Goal: Task Accomplishment & Management: Use online tool/utility

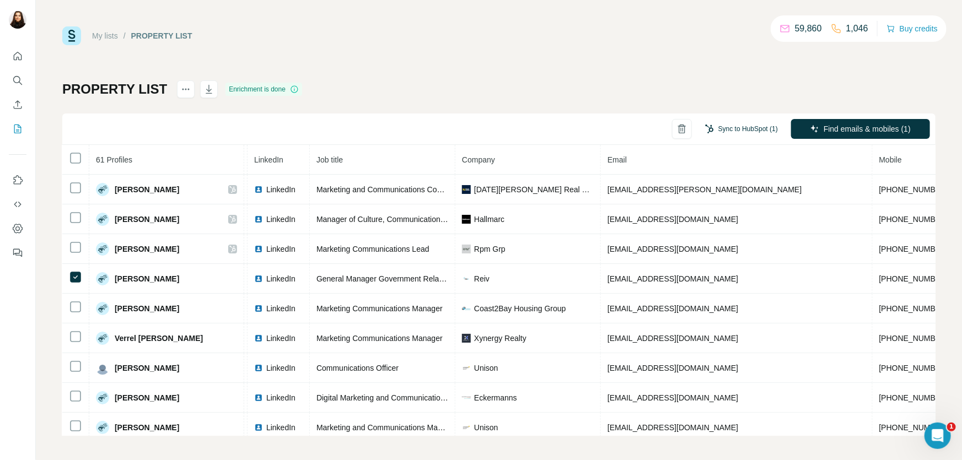
click at [715, 126] on button "Sync to HubSpot (1)" at bounding box center [741, 129] width 88 height 17
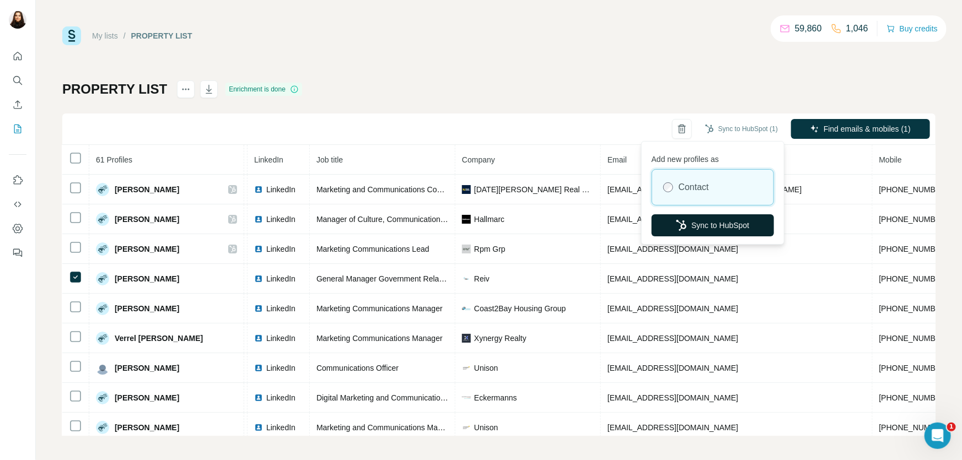
click at [735, 218] on button "Sync to HubSpot" at bounding box center [713, 225] width 122 height 22
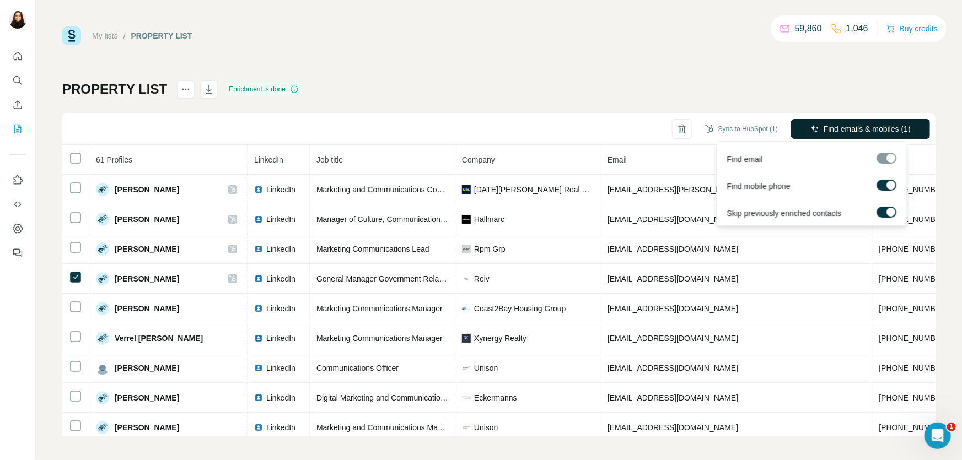
click at [837, 132] on span "Find emails & mobiles (1)" at bounding box center [867, 128] width 87 height 11
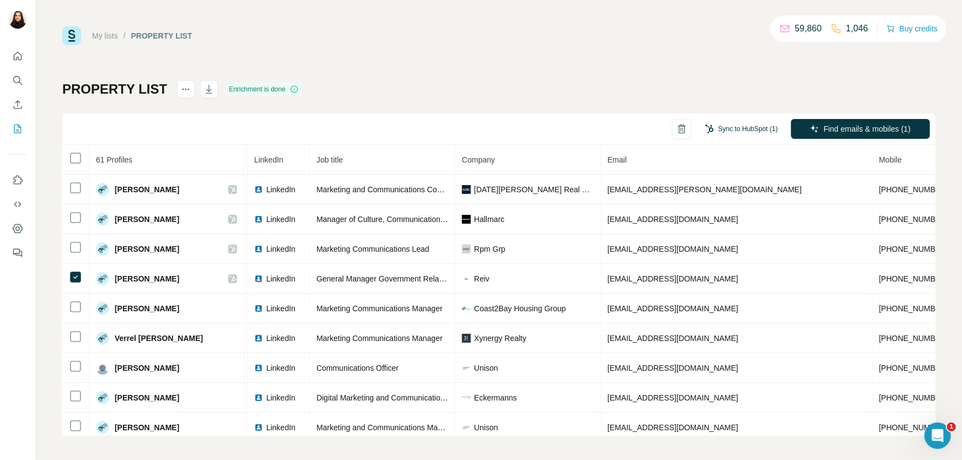
click at [751, 130] on button "Sync to HubSpot (1)" at bounding box center [741, 129] width 88 height 17
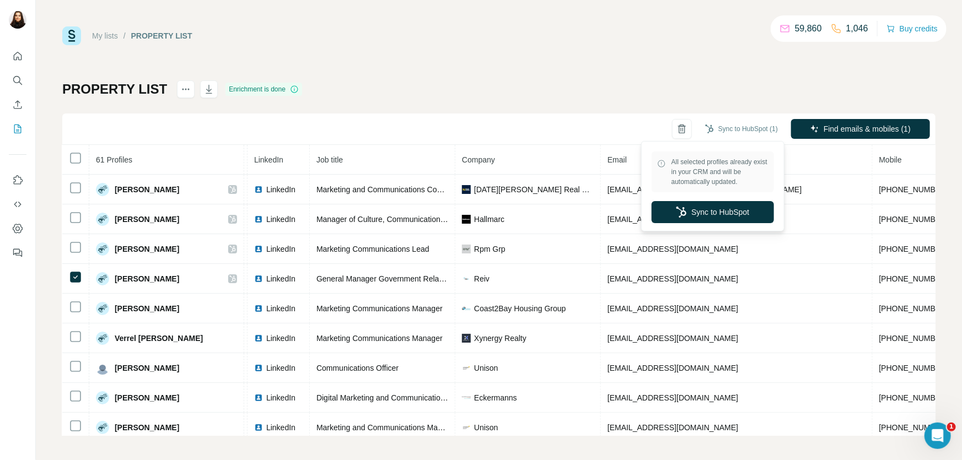
drag, startPoint x: 505, startPoint y: 19, endPoint x: 455, endPoint y: 2, distance: 53.2
click at [503, 19] on div "My lists / PROPERTY LIST 59,860 1,046 Buy credits PROPERTY LIST Enrichment is d…" at bounding box center [499, 230] width 926 height 460
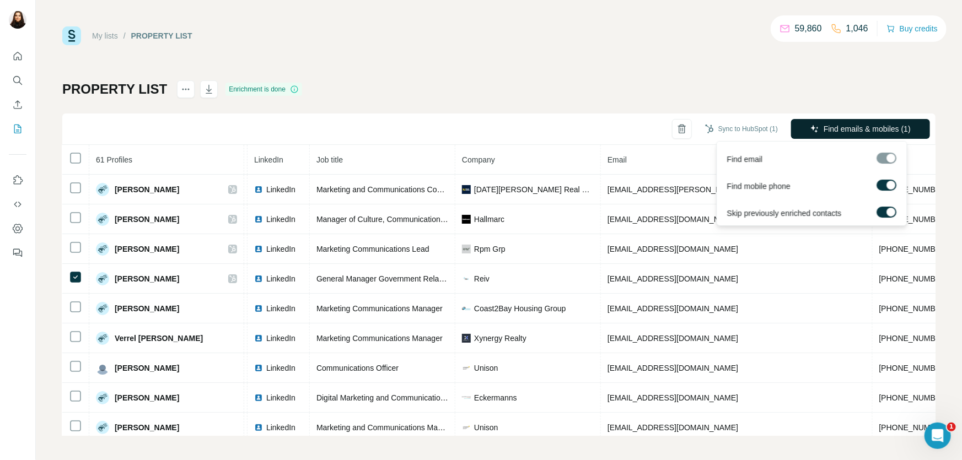
click at [850, 122] on button "Find emails & mobiles (1)" at bounding box center [860, 129] width 139 height 20
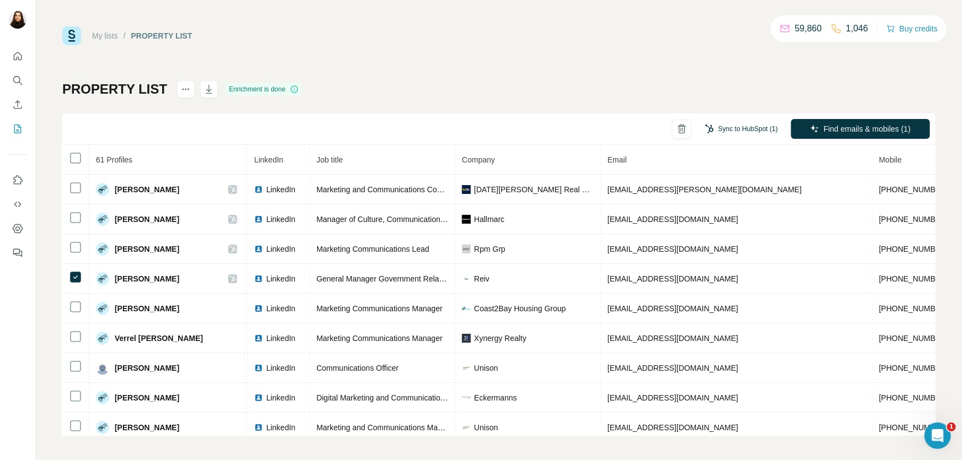
click at [753, 133] on button "Sync to HubSpot (1)" at bounding box center [741, 129] width 88 height 17
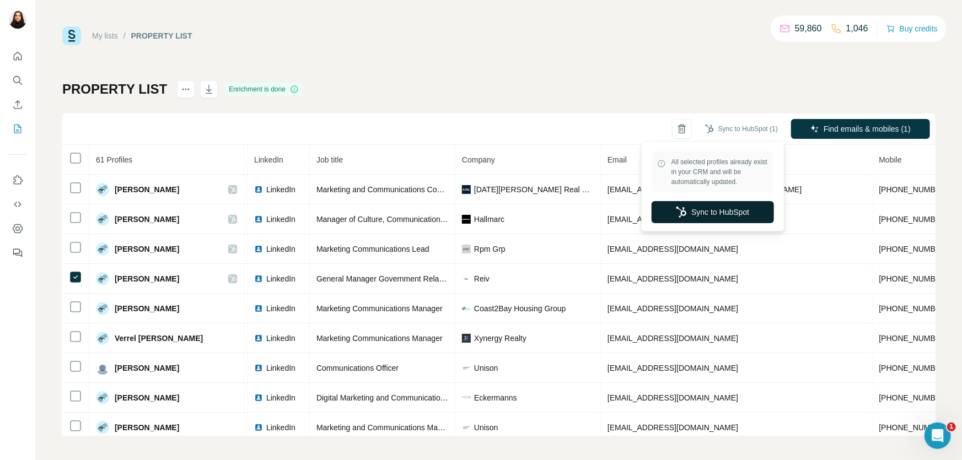
click at [726, 217] on button "Sync to HubSpot" at bounding box center [713, 212] width 122 height 22
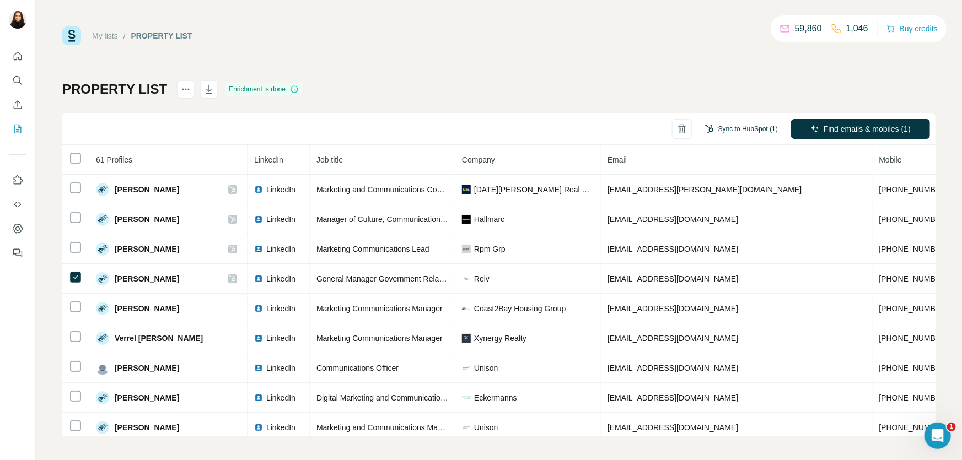
click at [738, 126] on button "Sync to HubSpot (1)" at bounding box center [741, 129] width 88 height 17
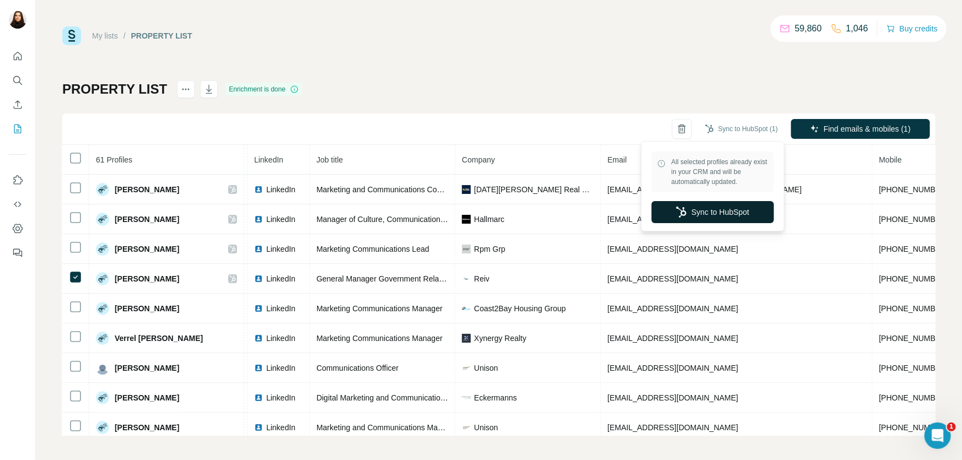
click at [728, 206] on button "Sync to HubSpot" at bounding box center [713, 212] width 122 height 22
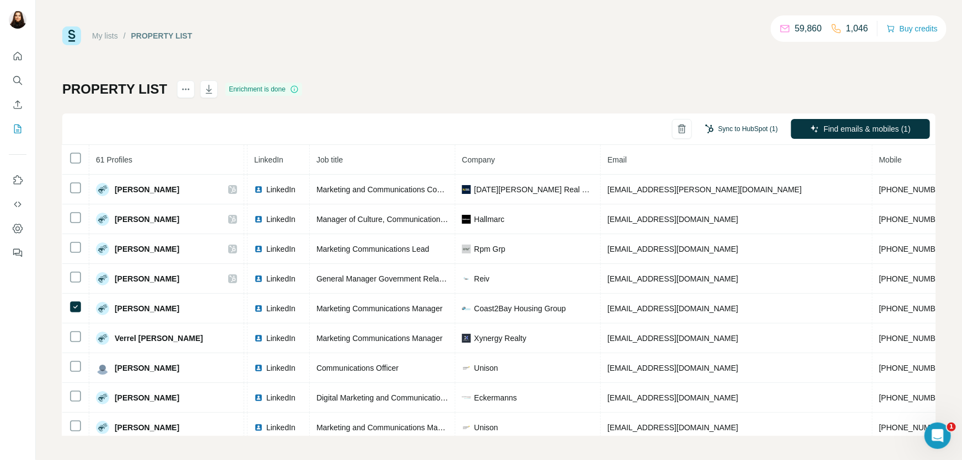
click at [738, 129] on button "Sync to HubSpot (1)" at bounding box center [741, 129] width 88 height 17
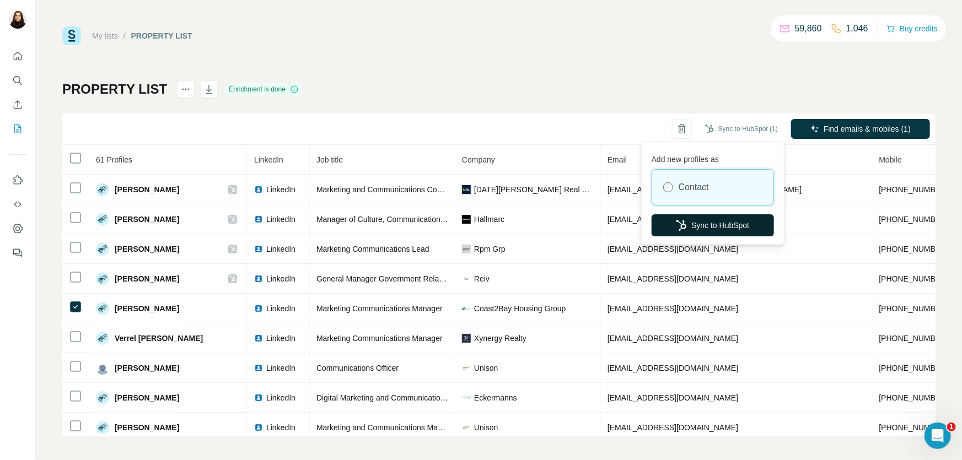
click at [729, 230] on button "Sync to HubSpot" at bounding box center [713, 225] width 122 height 22
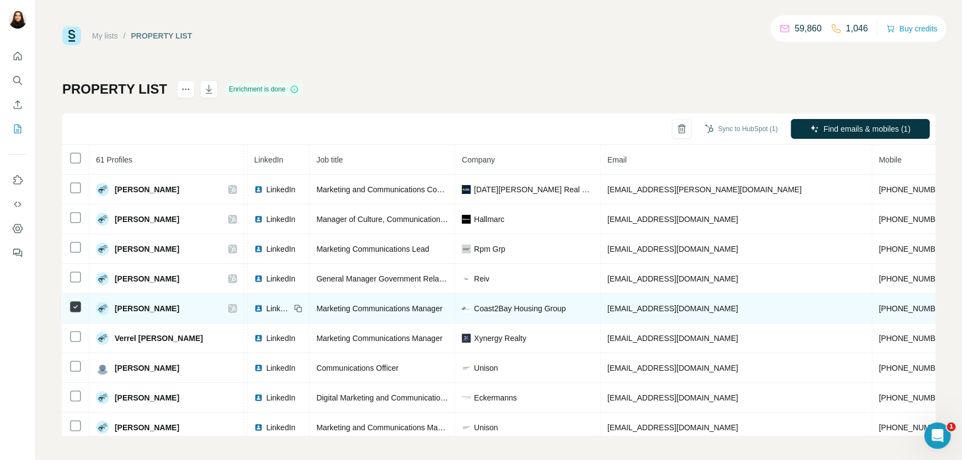
scroll to position [100, 65]
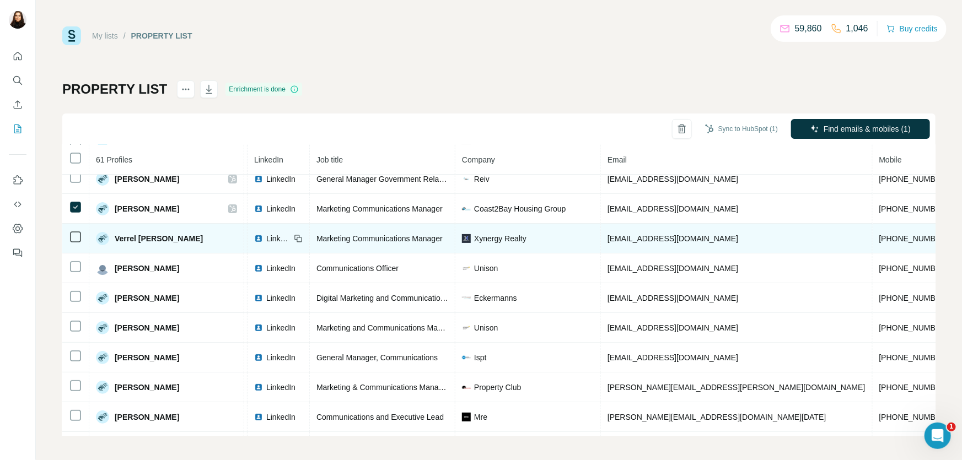
click at [71, 231] on icon at bounding box center [75, 236] width 13 height 13
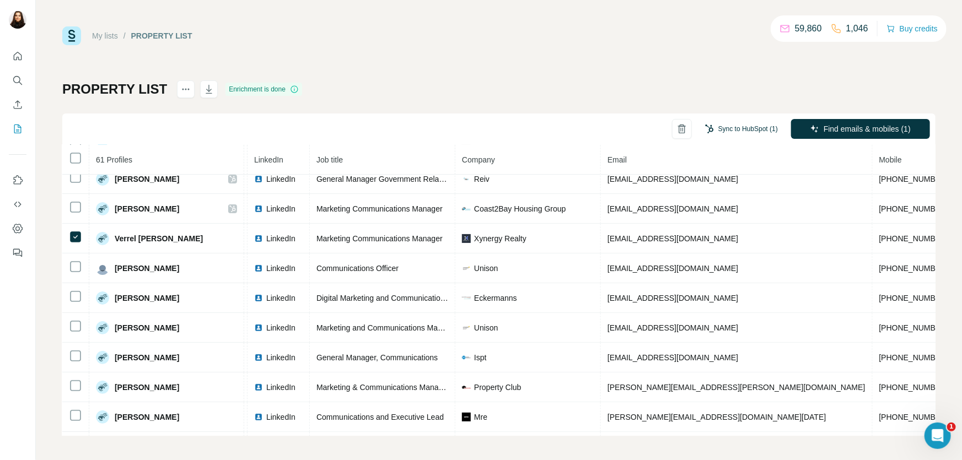
click at [750, 125] on button "Sync to HubSpot (1)" at bounding box center [741, 129] width 88 height 17
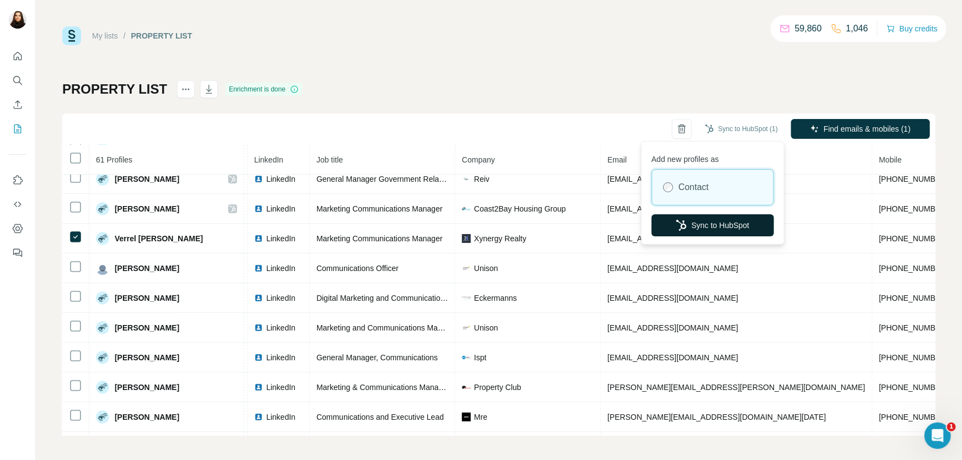
click at [727, 218] on button "Sync to HubSpot" at bounding box center [713, 225] width 122 height 22
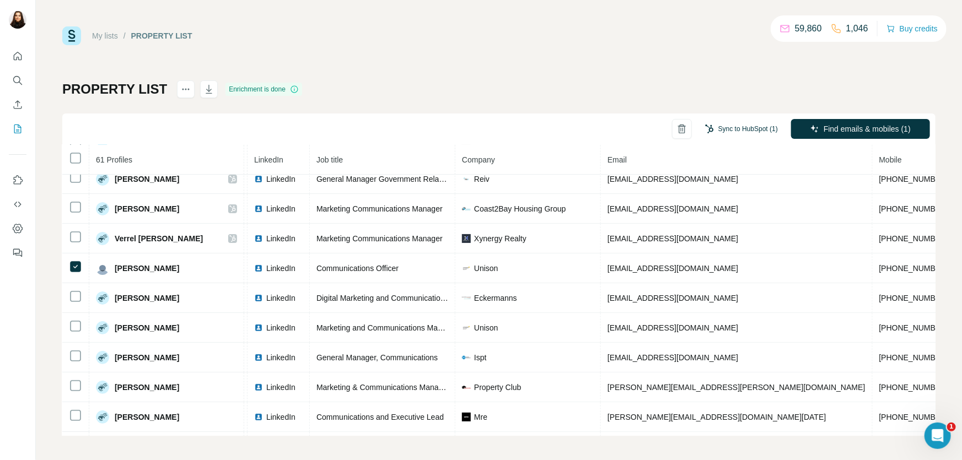
click at [745, 132] on button "Sync to HubSpot (1)" at bounding box center [741, 129] width 88 height 17
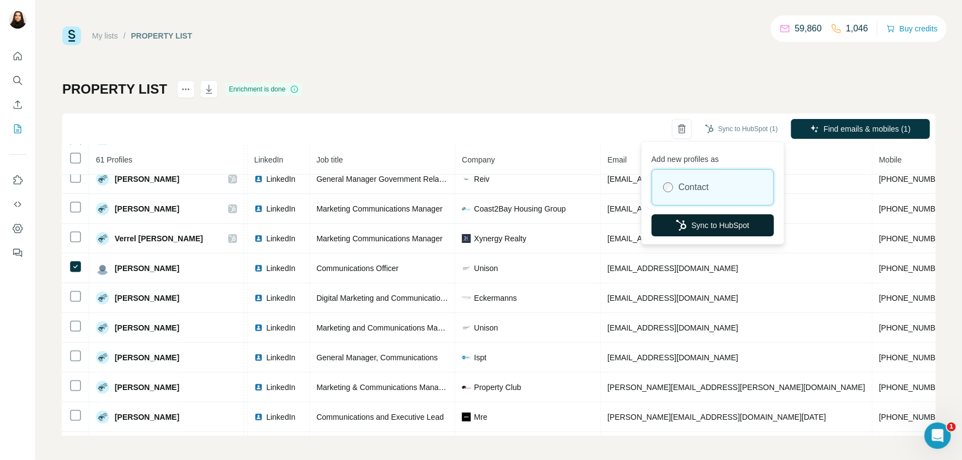
click at [723, 221] on button "Sync to HubSpot" at bounding box center [713, 225] width 122 height 22
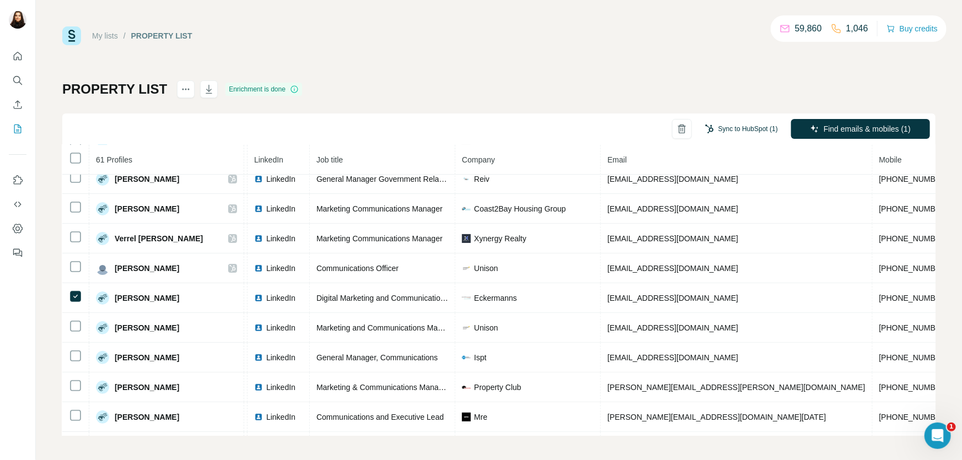
click at [726, 121] on button "Sync to HubSpot (1)" at bounding box center [741, 129] width 88 height 17
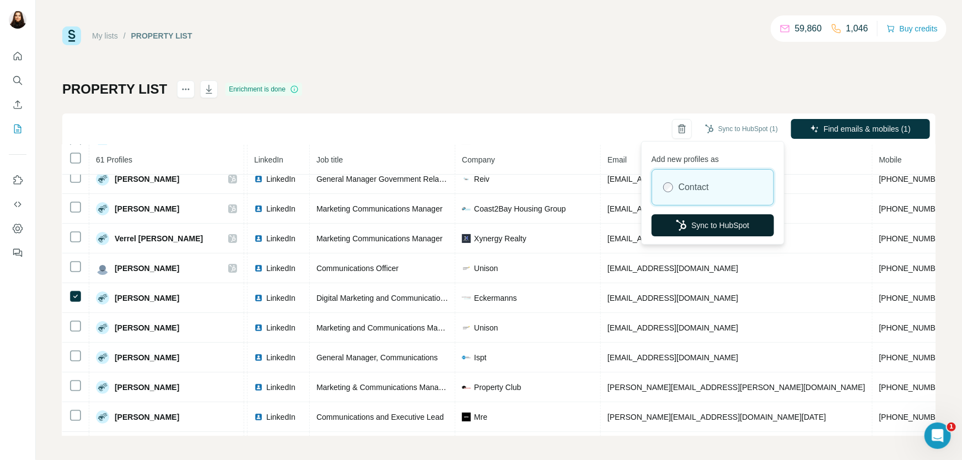
click at [681, 220] on icon "button" at bounding box center [681, 225] width 11 height 11
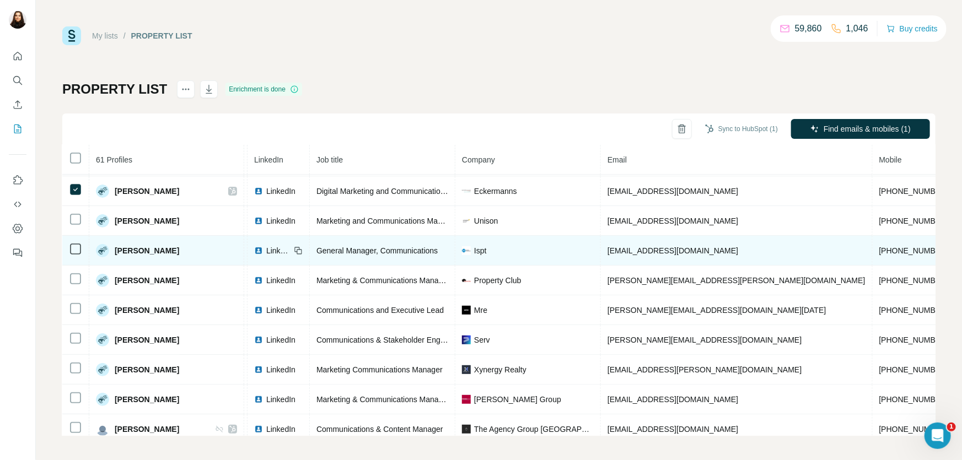
scroll to position [200, 65]
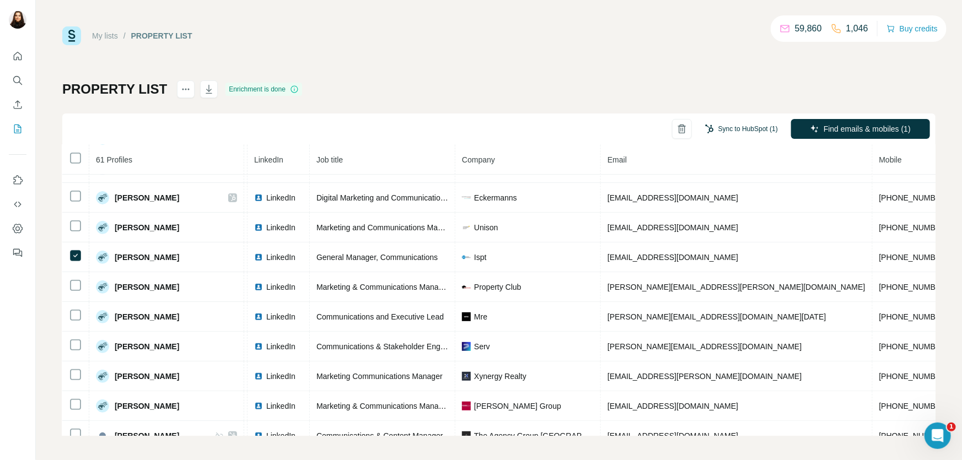
click at [756, 126] on button "Sync to HubSpot (1)" at bounding box center [741, 129] width 88 height 17
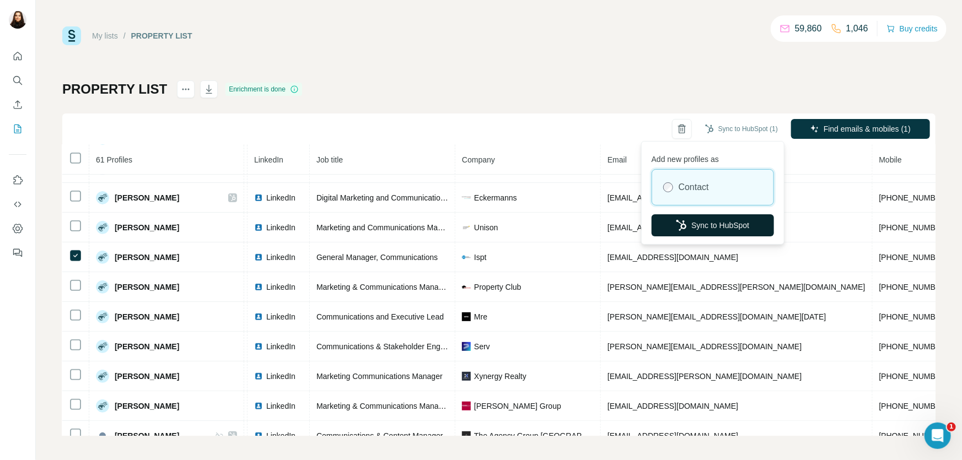
click at [731, 226] on button "Sync to HubSpot" at bounding box center [713, 225] width 122 height 22
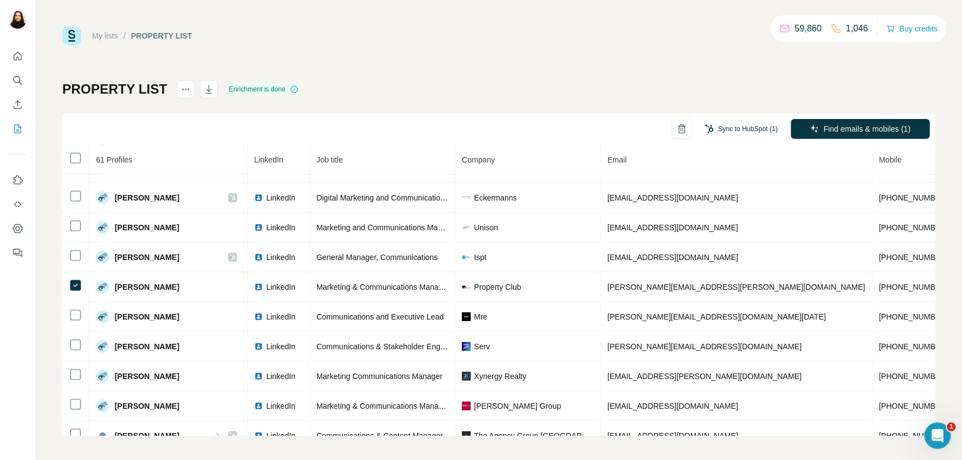
click at [705, 125] on button "Sync to HubSpot (1)" at bounding box center [741, 129] width 88 height 17
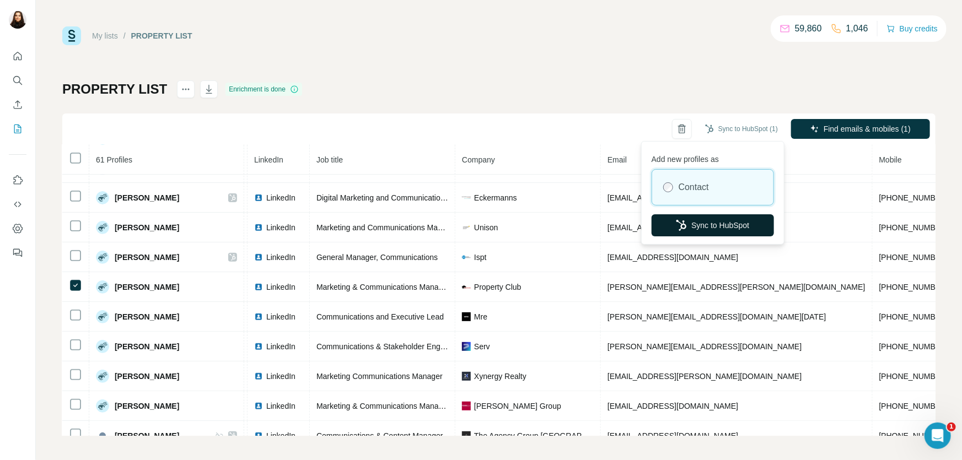
click at [719, 228] on button "Sync to HubSpot" at bounding box center [713, 225] width 122 height 22
